Goal: Information Seeking & Learning: Learn about a topic

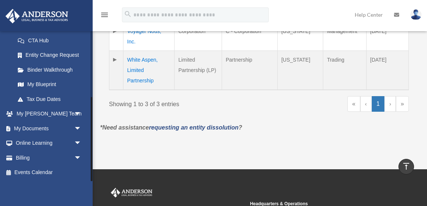
scroll to position [244, 0]
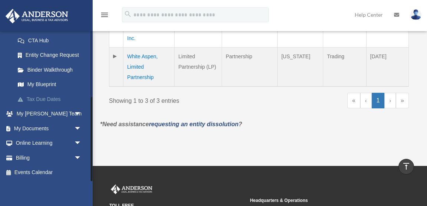
click at [52, 99] on link "Tax Due Dates" at bounding box center [51, 99] width 82 height 15
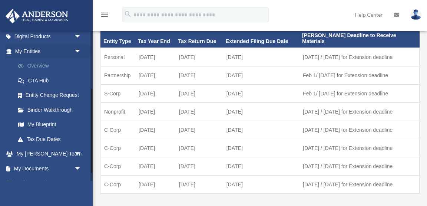
scroll to position [117, 0]
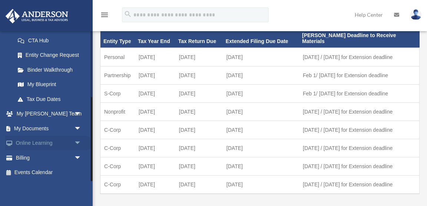
click at [46, 139] on link "Online Learning arrow_drop_down" at bounding box center [49, 143] width 88 height 15
